Goal: Information Seeking & Learning: Check status

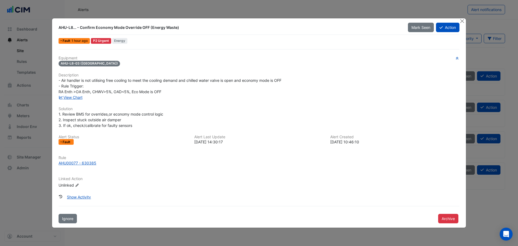
click at [462, 20] on button "Close" at bounding box center [462, 21] width 6 height 6
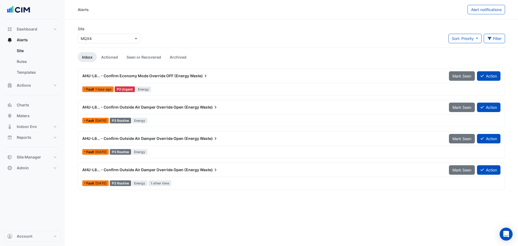
click at [30, 41] on button "Alerts" at bounding box center [32, 40] width 56 height 11
click at [32, 87] on button "Actions" at bounding box center [32, 85] width 56 height 11
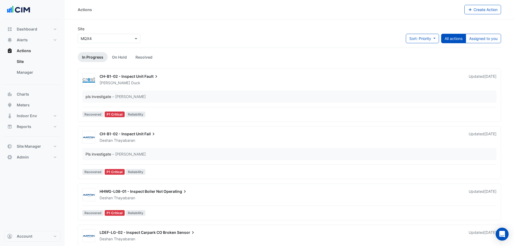
click at [27, 70] on link "Manager" at bounding box center [36, 72] width 48 height 11
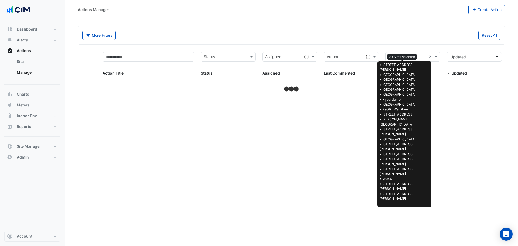
select select "***"
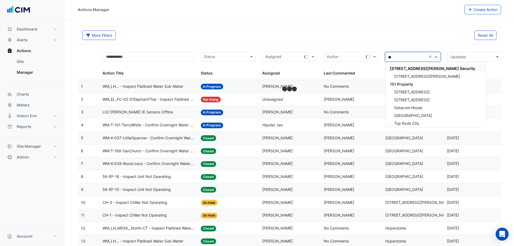
type input "***"
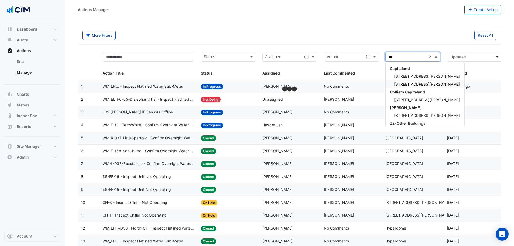
click at [403, 87] on div "[STREET_ADDRESS][PERSON_NAME]" at bounding box center [425, 84] width 79 height 8
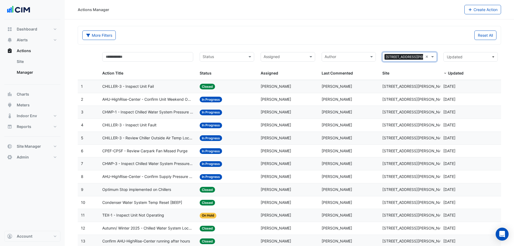
click at [156, 110] on span "CHWP-1 - Inspect Chilled Water System Pressure Loss" at bounding box center [147, 112] width 91 height 6
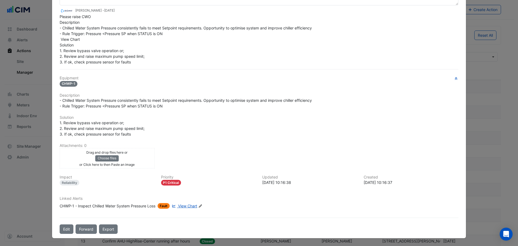
scroll to position [62, 0]
click at [183, 206] on span "View Chart" at bounding box center [187, 205] width 19 height 5
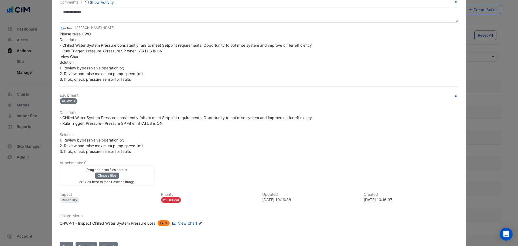
scroll to position [54, 0]
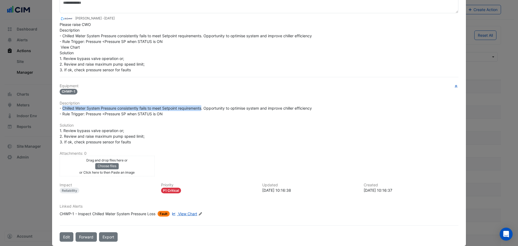
drag, startPoint x: 202, startPoint y: 108, endPoint x: 60, endPoint y: 108, distance: 141.4
click at [60, 108] on span "- Chilled Water System Pressure consistently fails to meet Setpoint requirement…" at bounding box center [186, 111] width 253 height 10
copy span "Chilled Water System Pressure consistently fails to meet Setpoint requirements"
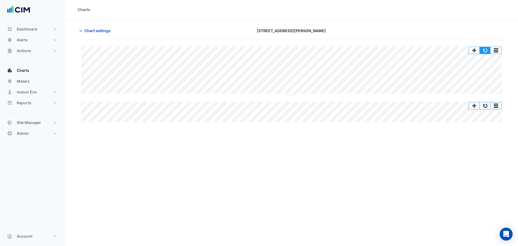
click at [487, 51] on button "button" at bounding box center [485, 50] width 11 height 7
click at [484, 50] on button "button" at bounding box center [485, 50] width 11 height 7
click at [486, 49] on button "button" at bounding box center [485, 50] width 11 height 7
click at [103, 28] on span "Chart settings" at bounding box center [97, 31] width 26 height 6
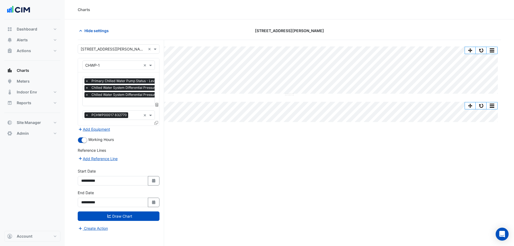
click at [153, 182] on fa-icon "Select Date" at bounding box center [153, 180] width 5 height 5
select select "*"
select select "****"
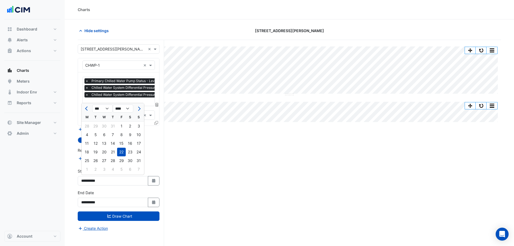
click at [83, 108] on div at bounding box center [86, 108] width 11 height 9
click at [86, 108] on span "Previous month" at bounding box center [87, 109] width 4 height 4
select select "*"
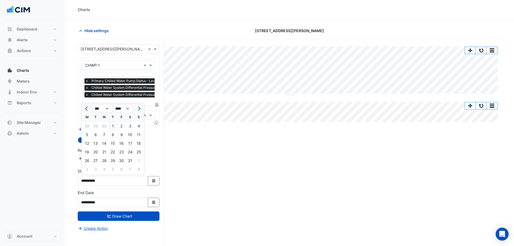
click at [111, 127] on div "1" at bounding box center [112, 126] width 9 height 9
type input "**********"
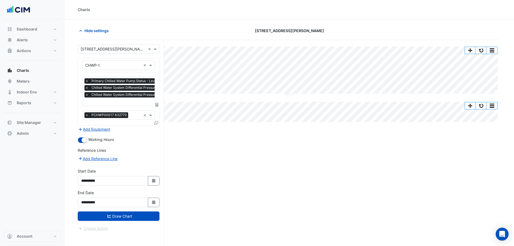
click at [123, 214] on button "Draw Chart" at bounding box center [119, 215] width 82 height 9
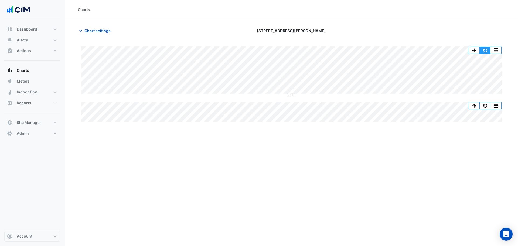
click at [487, 50] on button "button" at bounding box center [485, 50] width 11 height 7
click at [488, 51] on button "button" at bounding box center [485, 50] width 11 height 7
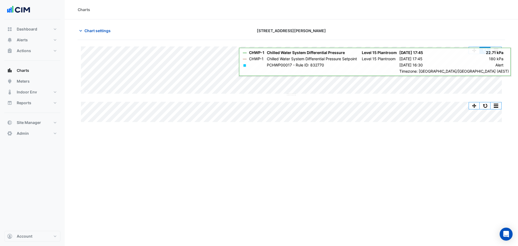
click at [484, 52] on button "button" at bounding box center [485, 50] width 11 height 7
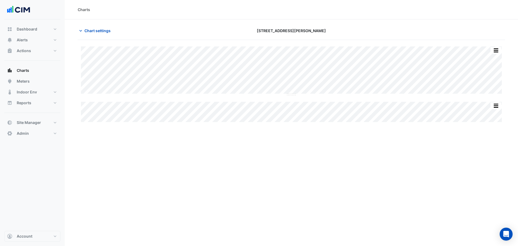
click at [97, 32] on span "Chart settings" at bounding box center [97, 31] width 26 height 6
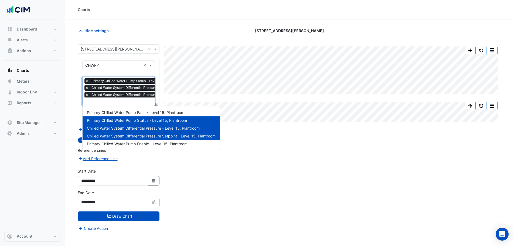
scroll to position [0, 3]
click at [104, 99] on input "text" at bounding box center [143, 102] width 121 height 6
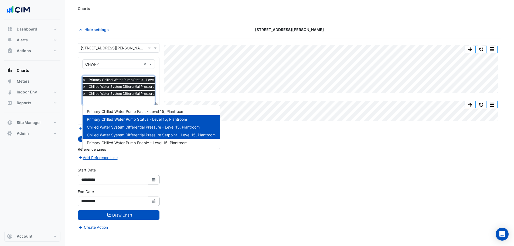
scroll to position [21, 0]
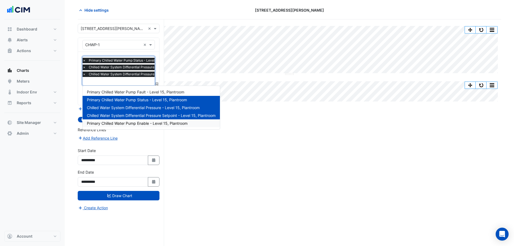
click at [247, 168] on div "Split All Split None Print Save as JPEG Save as PNG Pivot Data Table Export CSV…" at bounding box center [289, 132] width 423 height 226
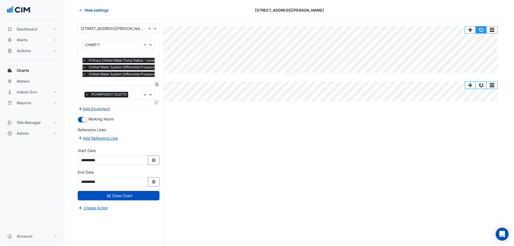
click at [481, 31] on button "button" at bounding box center [481, 29] width 11 height 7
